Goal: Contribute content: Contribute content

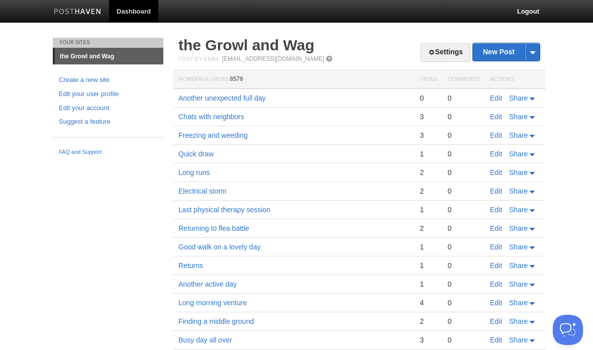
click at [499, 96] on link "Edit" at bounding box center [496, 98] width 12 height 8
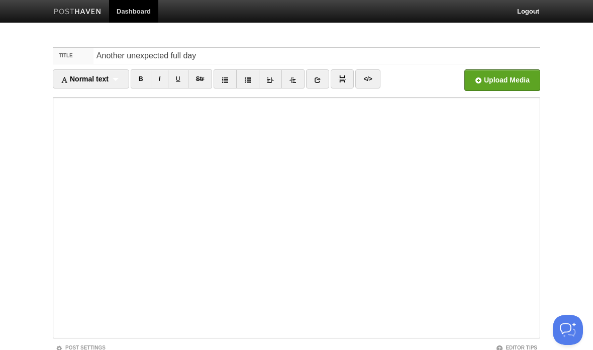
scroll to position [75, 0]
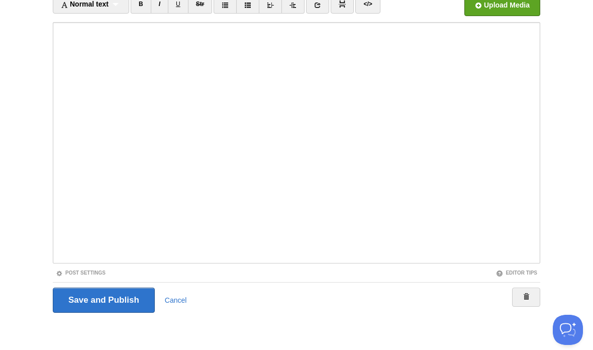
click at [126, 298] on input "Save and Publish" at bounding box center [104, 300] width 102 height 25
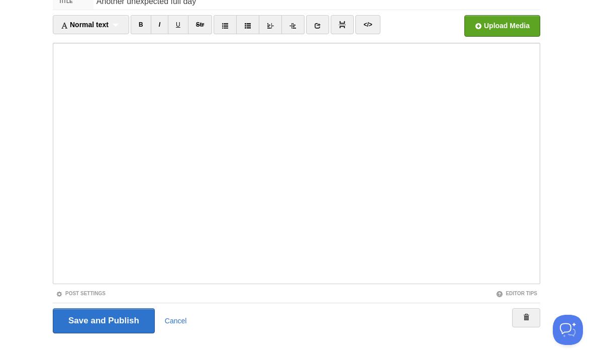
scroll to position [38, 0]
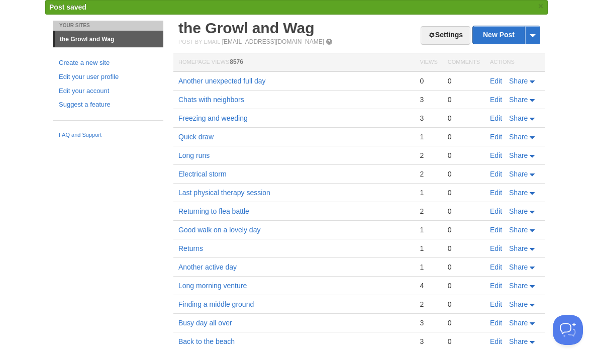
click at [506, 40] on link "New Post" at bounding box center [506, 35] width 67 height 18
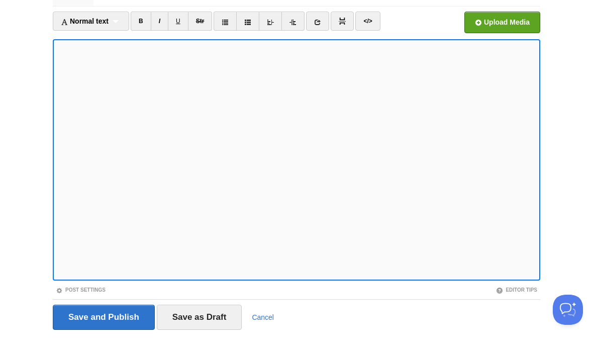
scroll to position [58, 0]
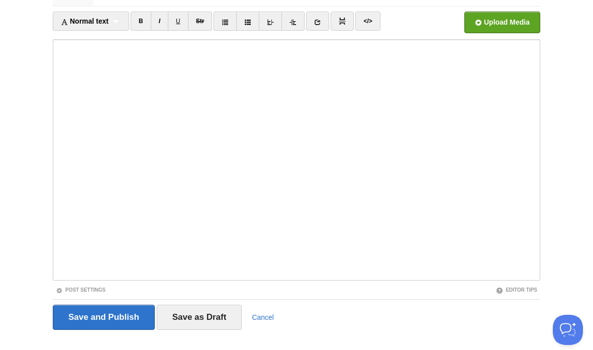
click at [570, 186] on body "Dashboard Logout Post saved × Your Sites the Growl and Wag Create a new site Ed…" at bounding box center [296, 154] width 593 height 425
click at [114, 310] on input "Save and Publish" at bounding box center [104, 317] width 102 height 25
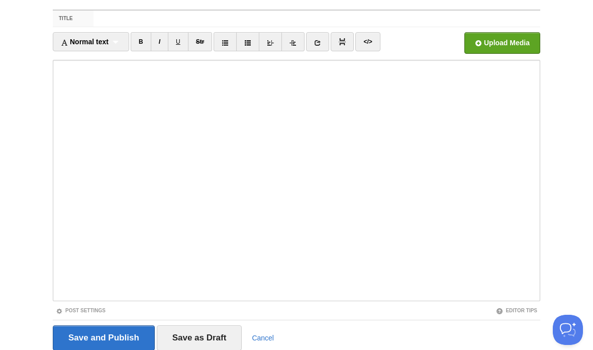
scroll to position [38, 0]
